Goal: Transaction & Acquisition: Purchase product/service

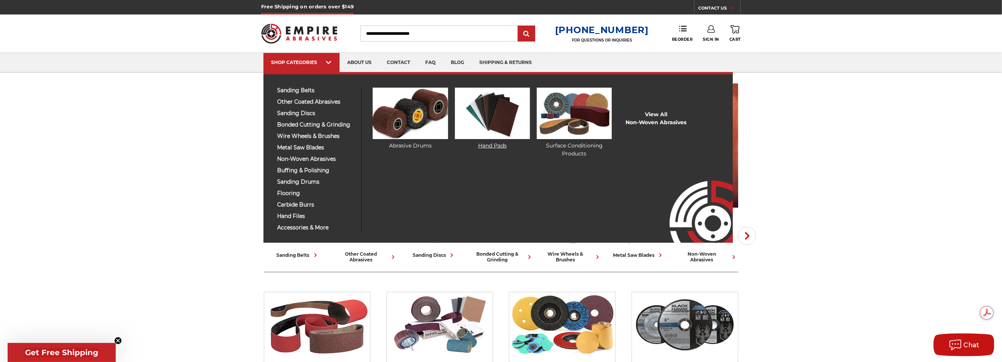
click at [491, 115] on img at bounding box center [492, 113] width 75 height 51
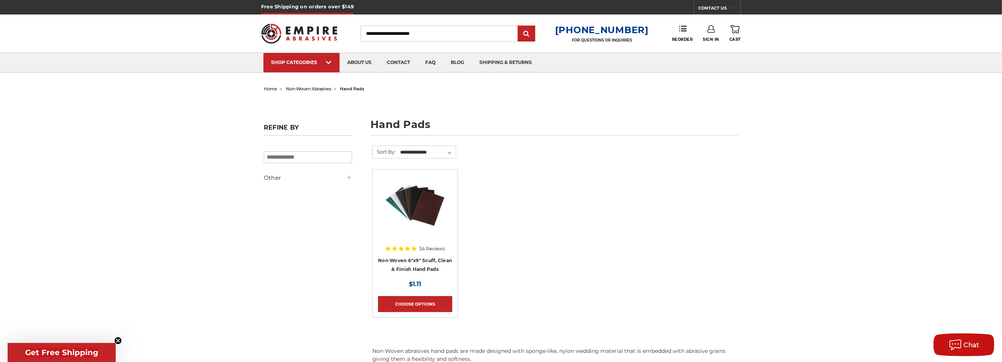
click at [423, 196] on img at bounding box center [415, 205] width 74 height 61
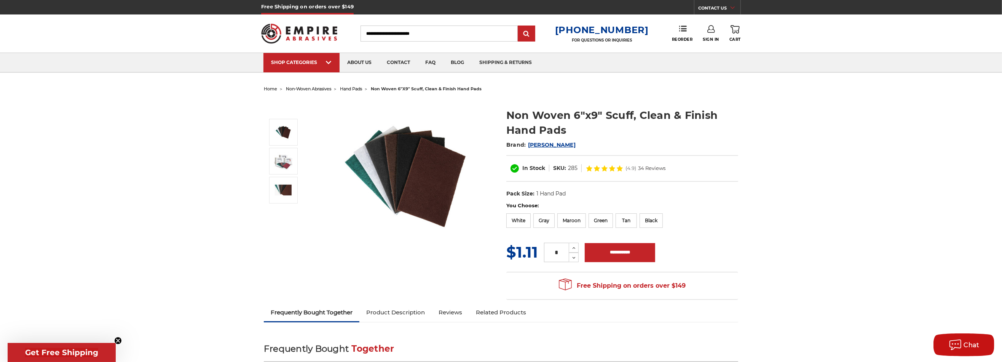
scroll to position [38, 0]
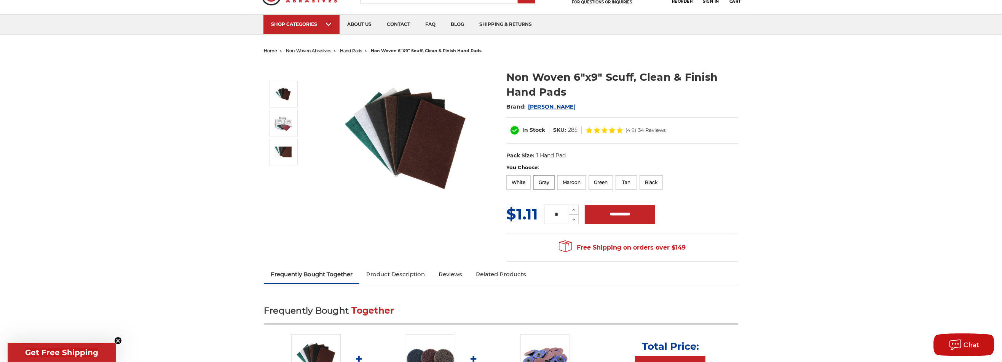
click at [545, 180] on label "Gray" at bounding box center [543, 182] width 21 height 14
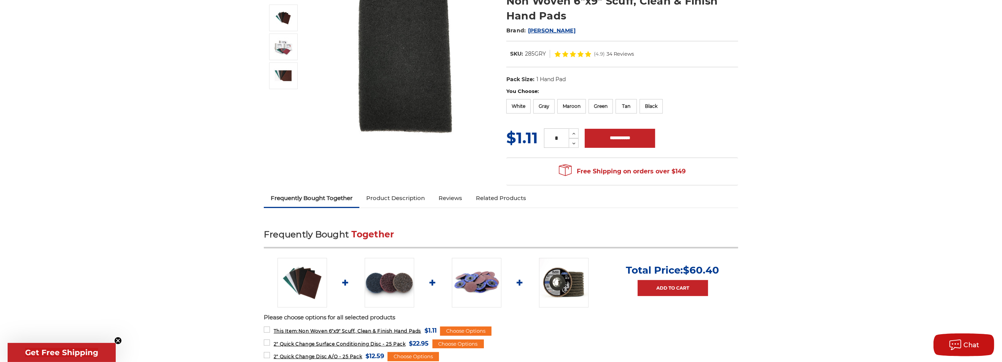
click at [410, 190] on link "Product Description" at bounding box center [395, 198] width 72 height 17
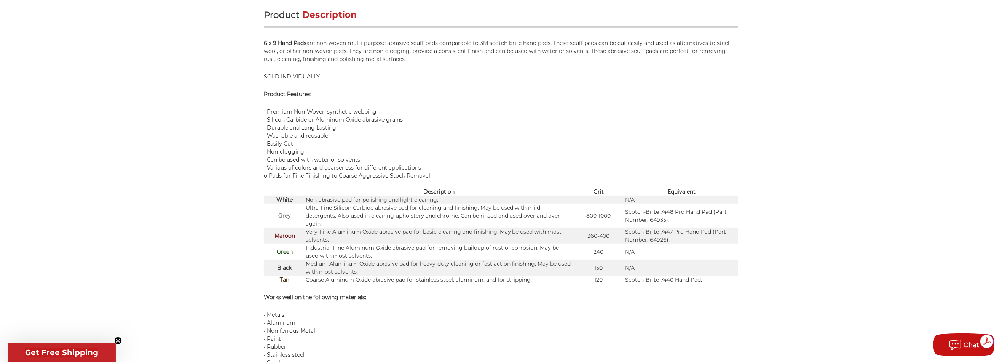
scroll to position [0, 0]
